Goal: Task Accomplishment & Management: Complete application form

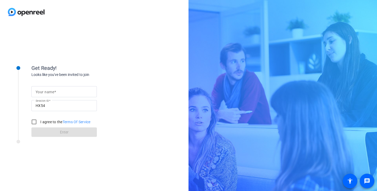
click at [50, 93] on mat-label "Your name" at bounding box center [45, 92] width 19 height 4
click at [50, 93] on input "Your name" at bounding box center [64, 91] width 57 height 6
type input "[PERSON_NAME]"
click at [32, 121] on input "I agree to the Terms Of Service" at bounding box center [34, 121] width 10 height 10
checkbox input "true"
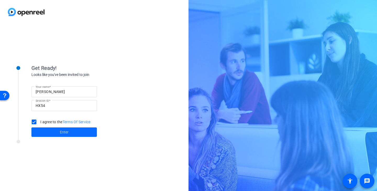
click at [51, 133] on span at bounding box center [64, 132] width 66 height 13
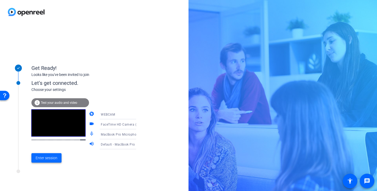
click at [55, 160] on span "Enter session" at bounding box center [47, 158] width 22 height 6
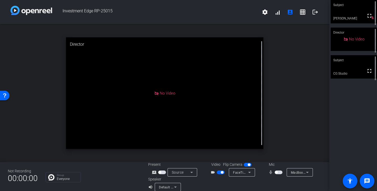
scroll to position [6, 0]
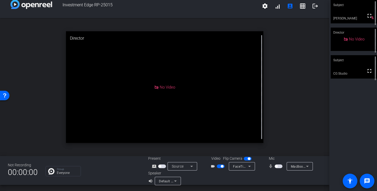
click at [277, 166] on span "button" at bounding box center [276, 166] width 3 height 3
click at [278, 166] on span "button" at bounding box center [279, 166] width 8 height 4
click at [191, 167] on icon at bounding box center [192, 166] width 6 height 6
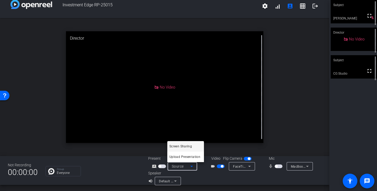
click at [198, 174] on div at bounding box center [188, 95] width 377 height 191
